Goal: Transaction & Acquisition: Book appointment/travel/reservation

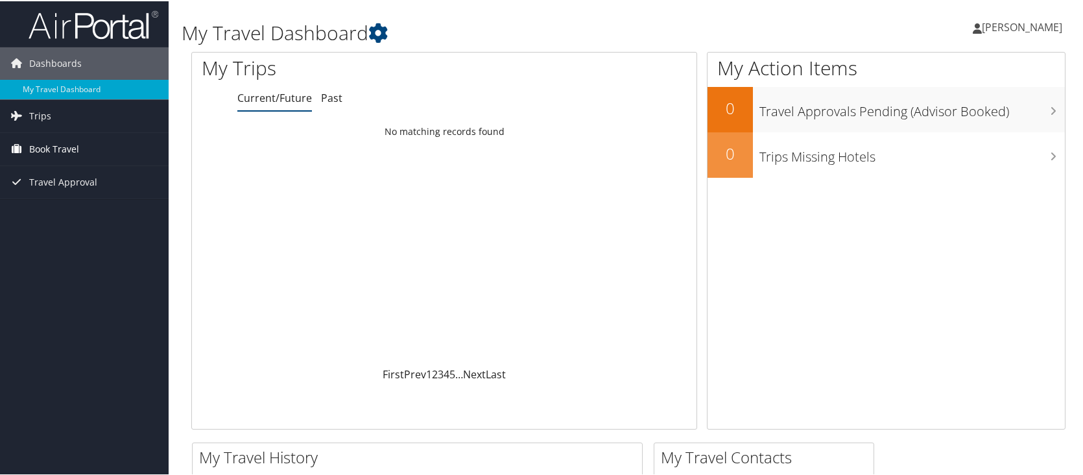
click at [43, 150] on span "Book Travel" at bounding box center [54, 148] width 50 height 32
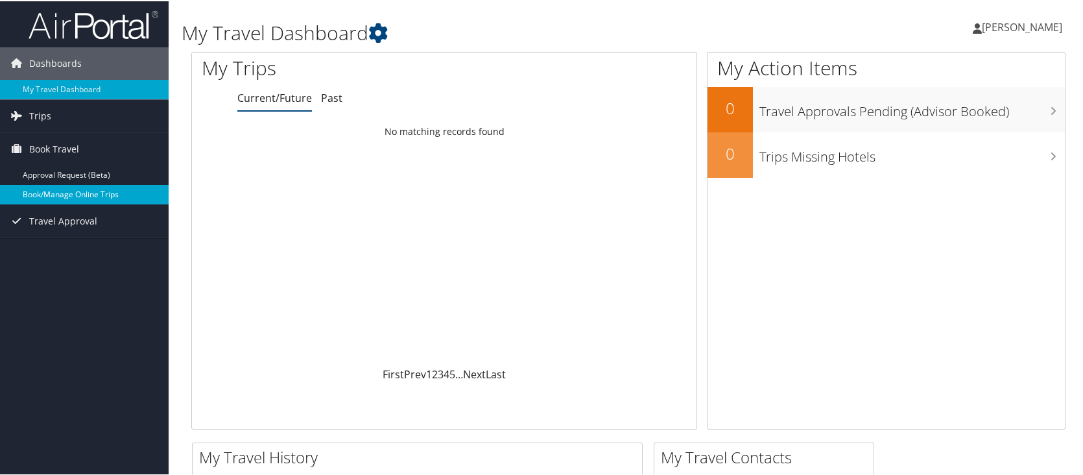
click at [48, 195] on link "Book/Manage Online Trips" at bounding box center [84, 193] width 169 height 19
